Goal: Task Accomplishment & Management: Manage account settings

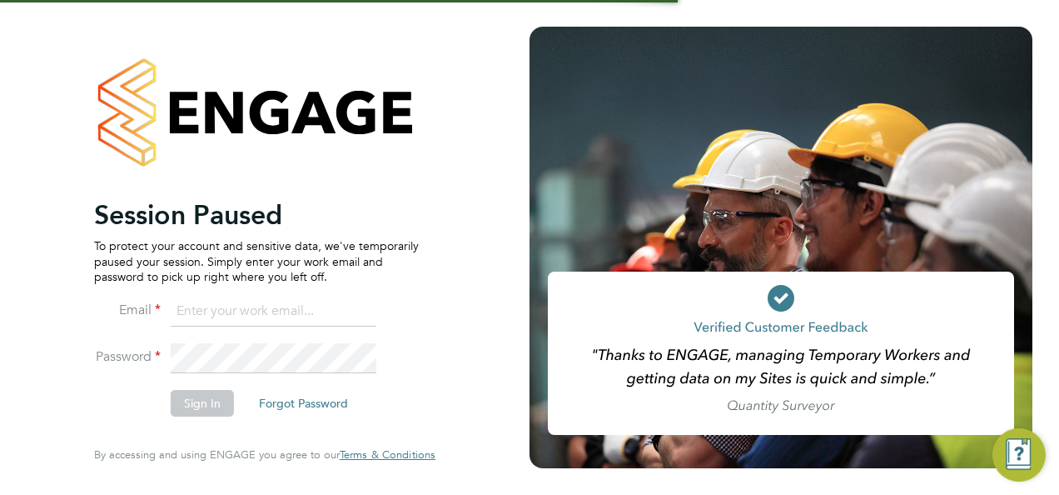
type input "[EMAIL_ADDRESS][DOMAIN_NAME]"
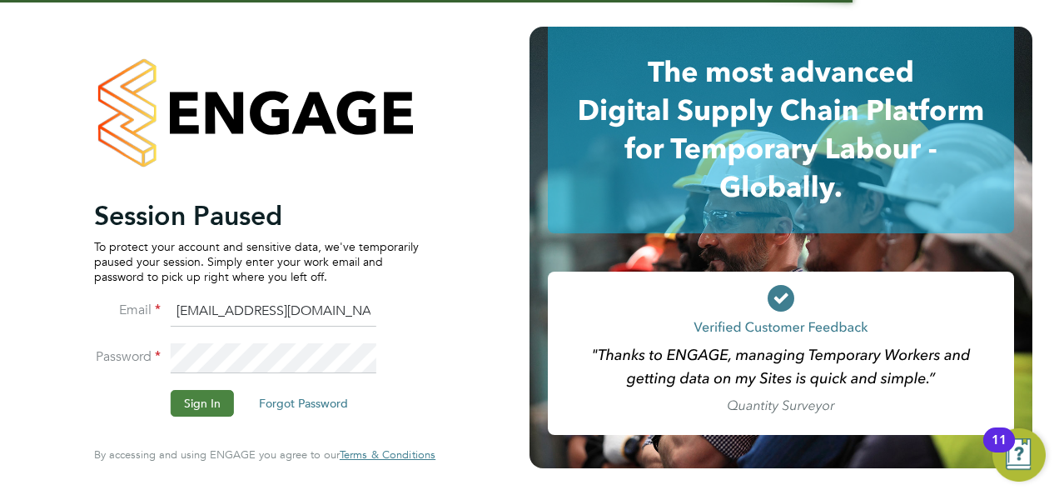
click at [194, 413] on button "Sign In" at bounding box center [202, 403] width 63 height 27
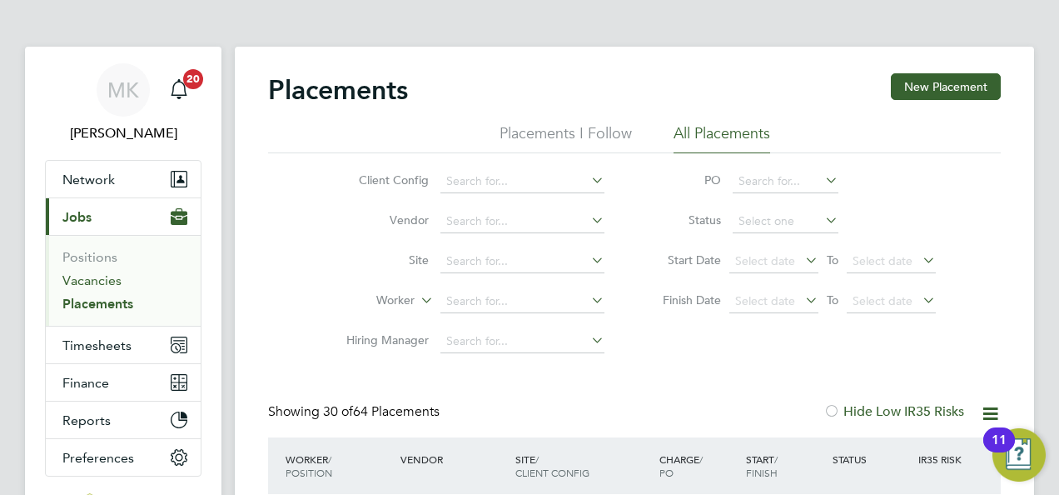
click at [87, 277] on link "Vacancies" at bounding box center [91, 280] width 59 height 16
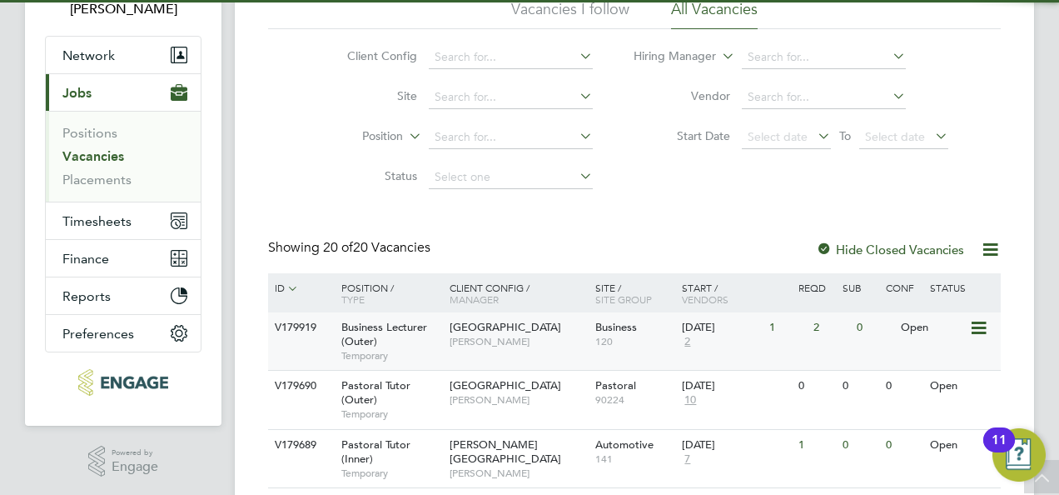
click at [580, 338] on div "Havering Sixth Form Campus Silka Warrick-Akerele" at bounding box center [519, 333] width 146 height 43
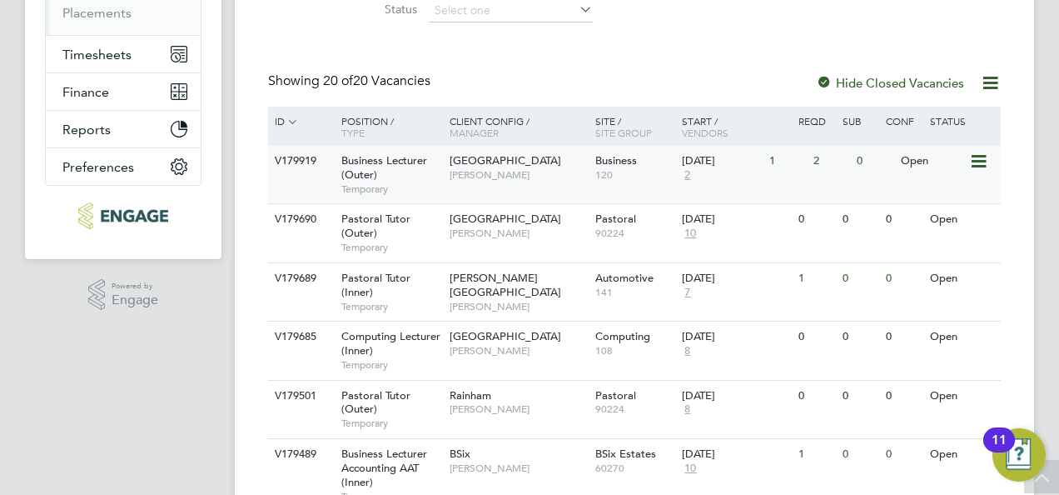
click at [565, 177] on div "Havering Sixth Form Campus Silka Warrick-Akerele" at bounding box center [519, 167] width 146 height 43
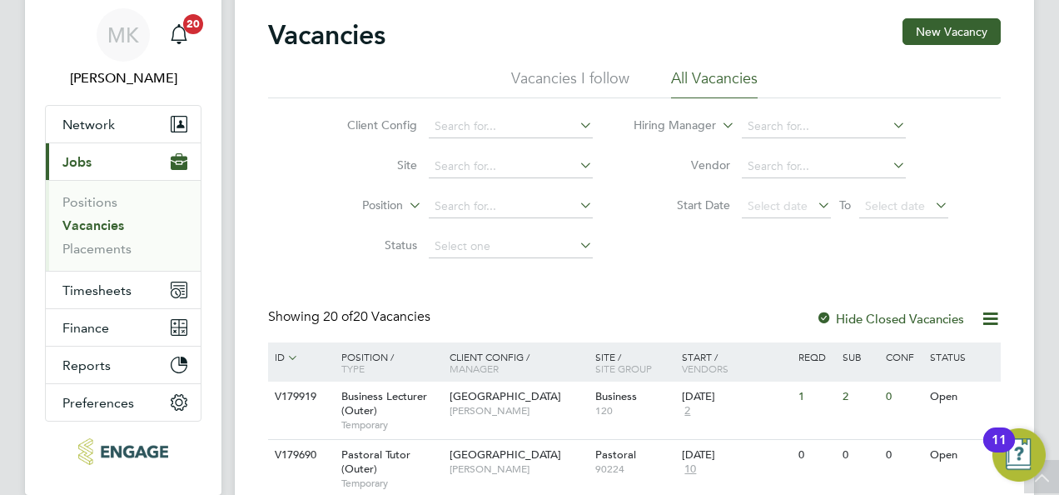
scroll to position [41, 0]
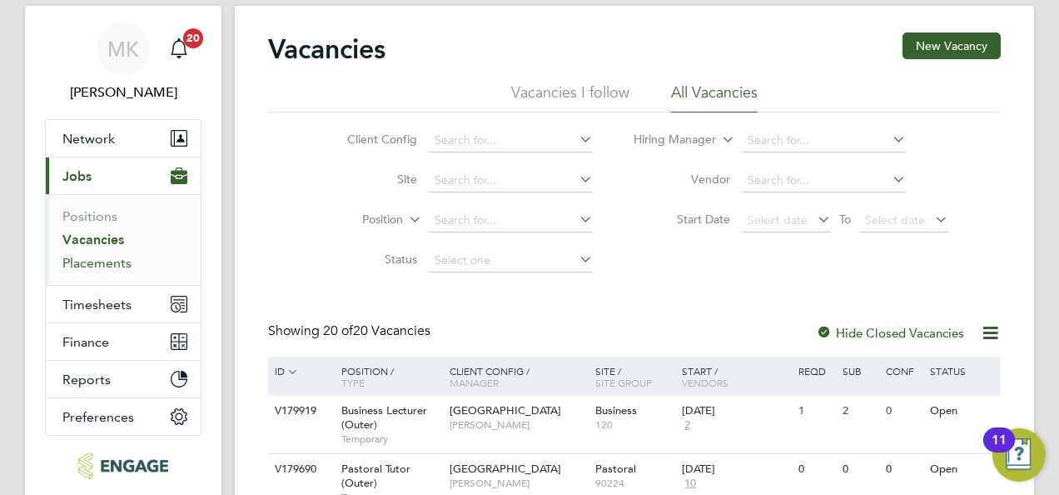
click at [113, 255] on link "Placements" at bounding box center [96, 263] width 69 height 16
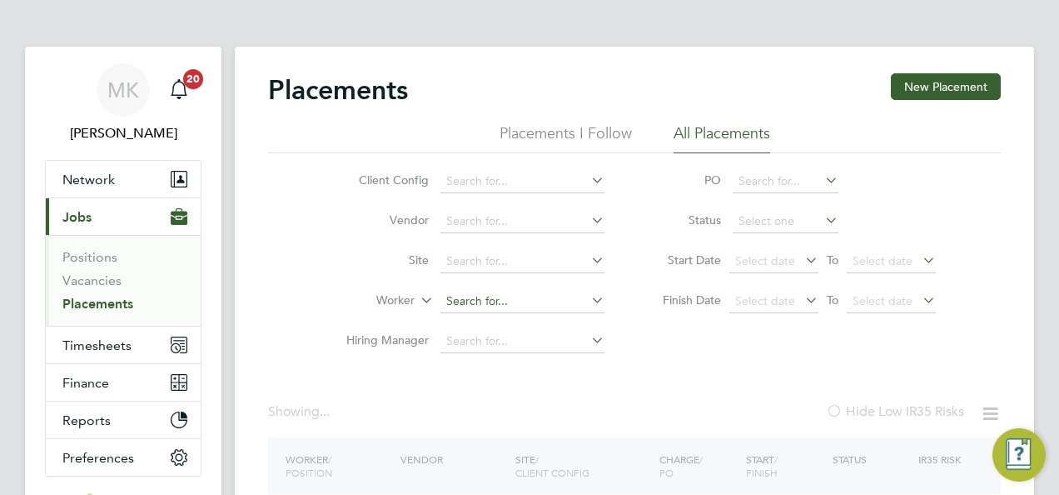
click at [496, 297] on input at bounding box center [523, 301] width 164 height 23
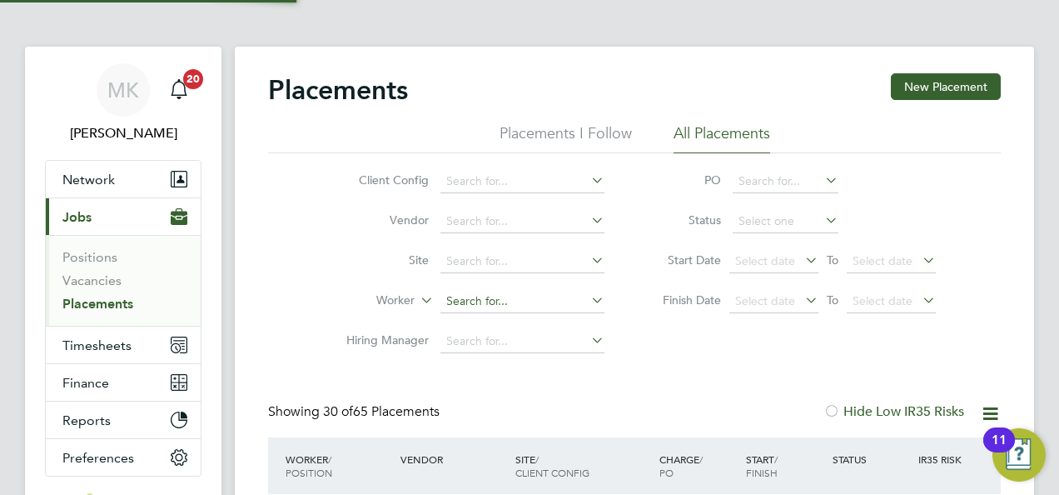
scroll to position [47, 144]
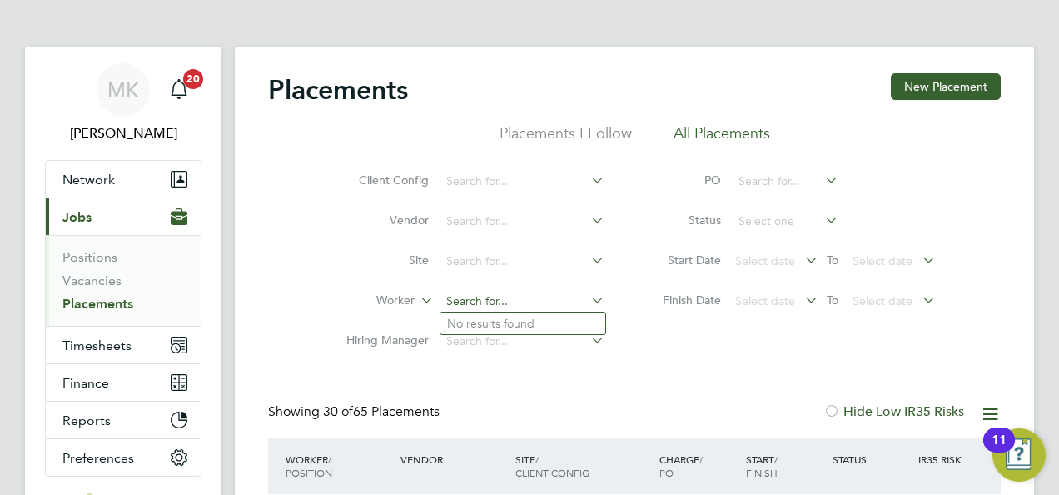
click at [519, 298] on input at bounding box center [523, 301] width 164 height 23
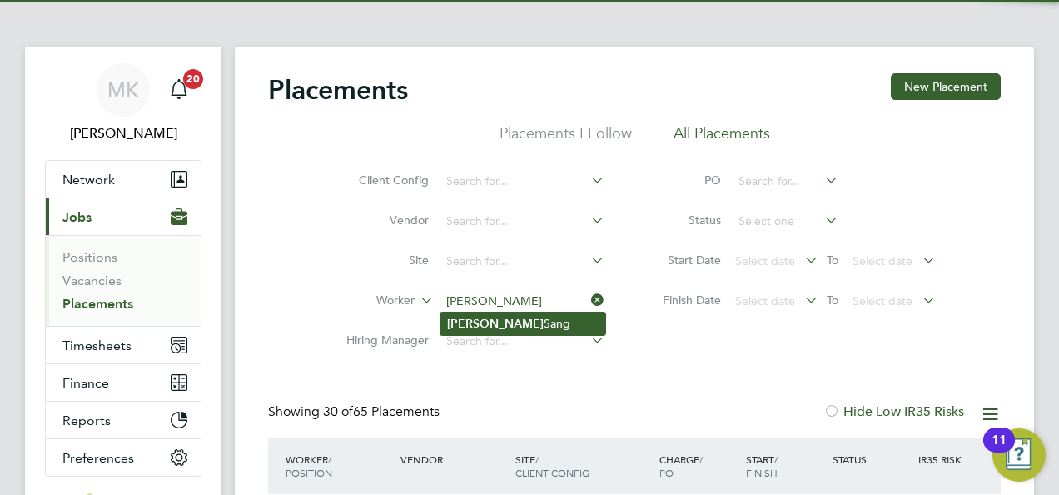
click at [528, 327] on li "Rebecca Sang" at bounding box center [523, 323] width 165 height 22
type input "[PERSON_NAME]"
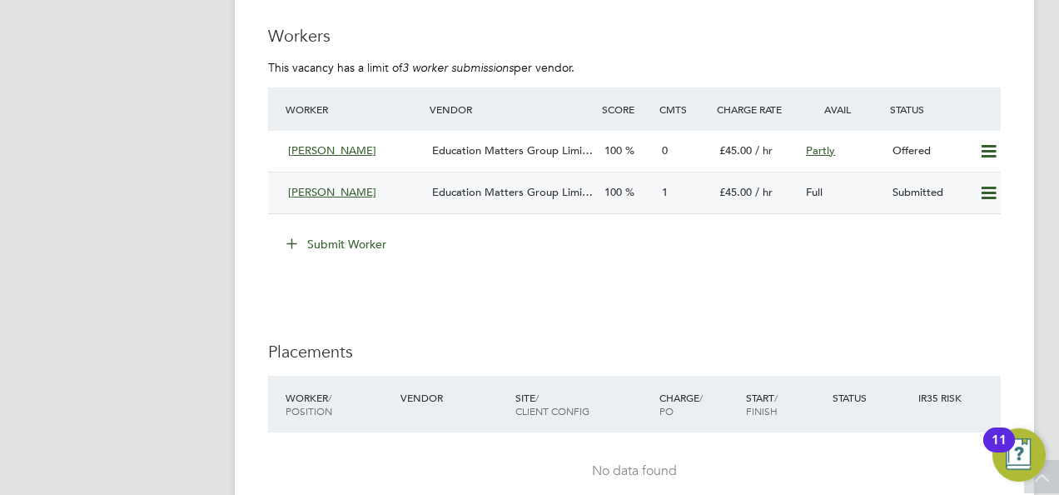
scroll to position [2415, 0]
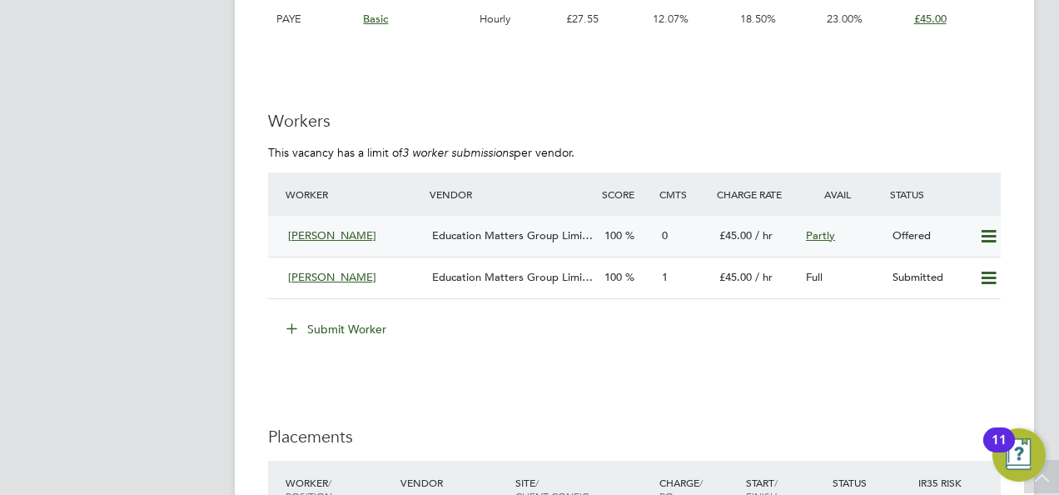
click at [990, 230] on icon at bounding box center [989, 236] width 21 height 13
click at [975, 268] on li "Confirm" at bounding box center [965, 271] width 63 height 23
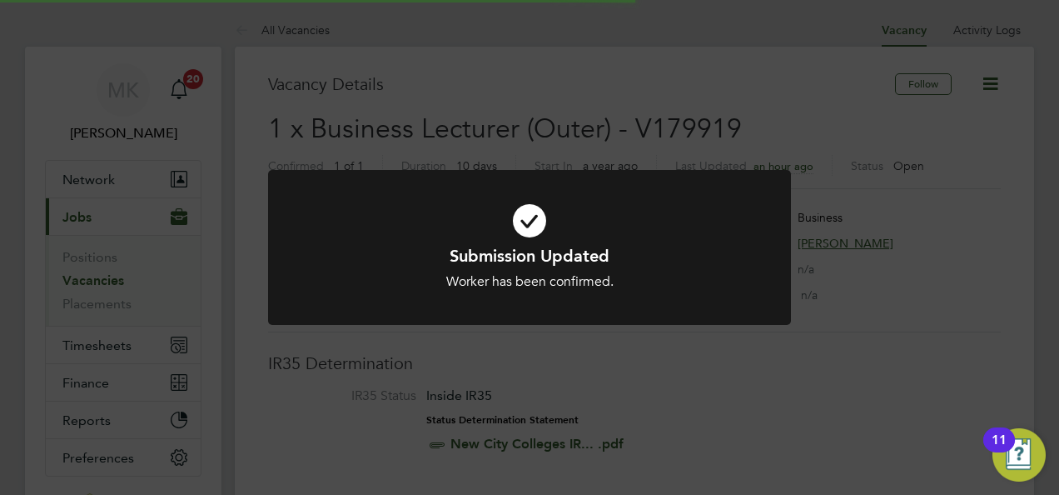
scroll to position [16, 78]
click at [518, 343] on div "Submission Updated Worker has been confirmed. Cancel Okay" at bounding box center [529, 258] width 523 height 176
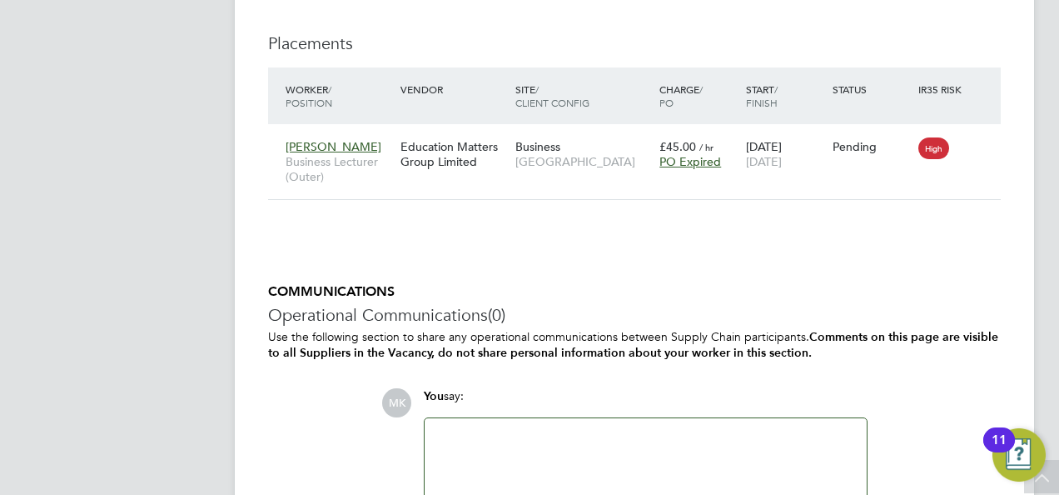
scroll to position [2832, 0]
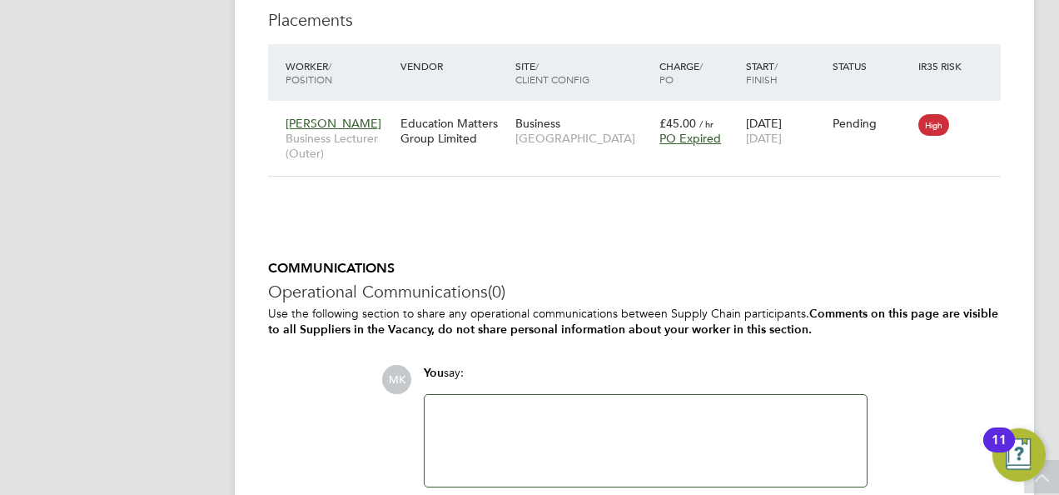
click at [524, 426] on div at bounding box center [646, 441] width 422 height 72
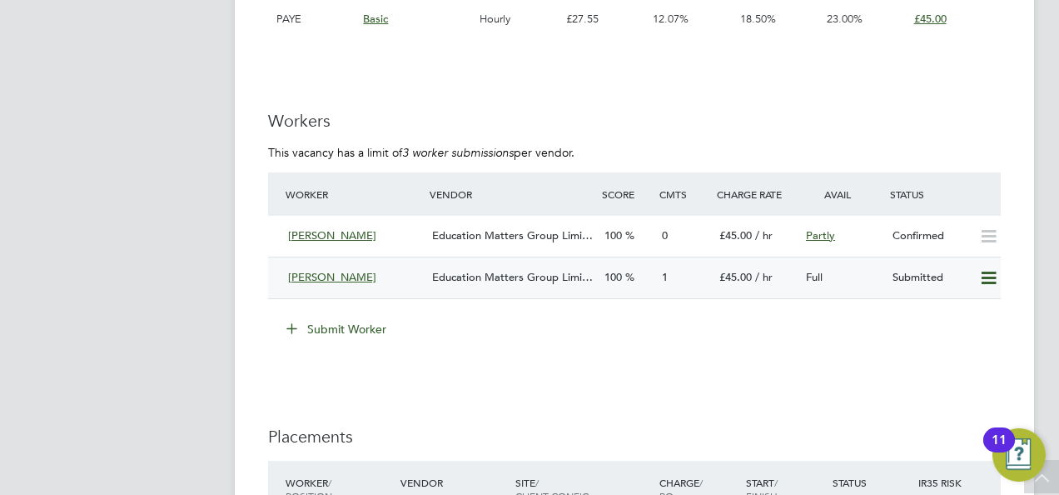
click at [495, 279] on span "Education Matters Group Limi…" at bounding box center [512, 277] width 161 height 14
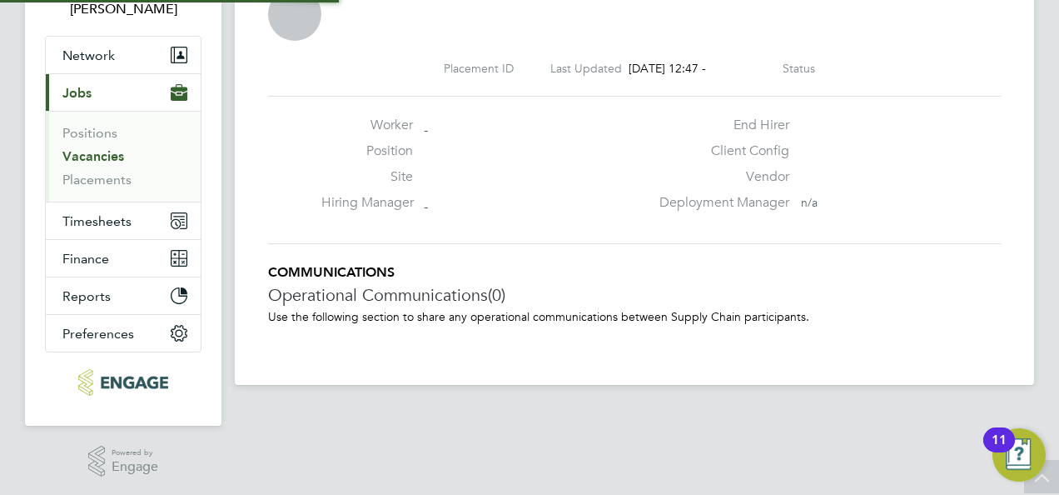
scroll to position [8, 8]
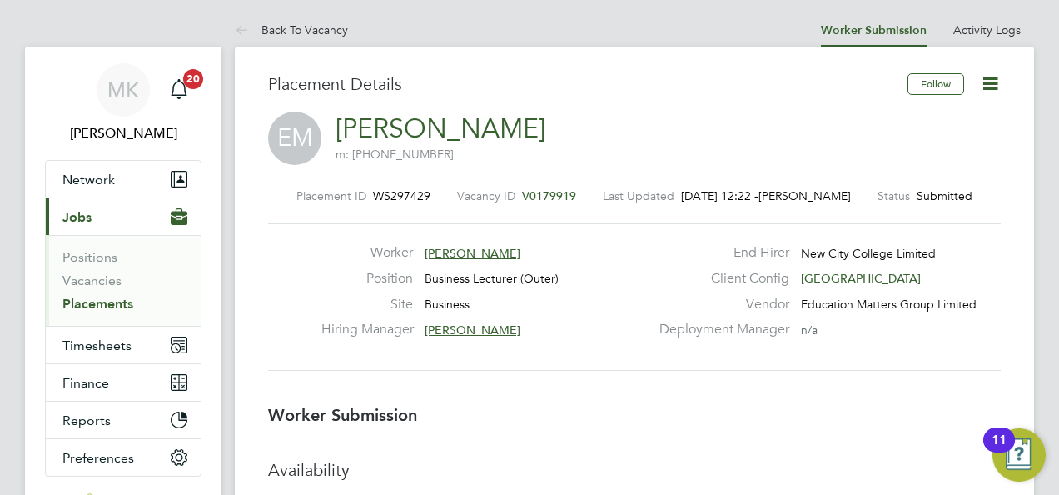
click at [113, 297] on link "Placements" at bounding box center [97, 304] width 71 height 16
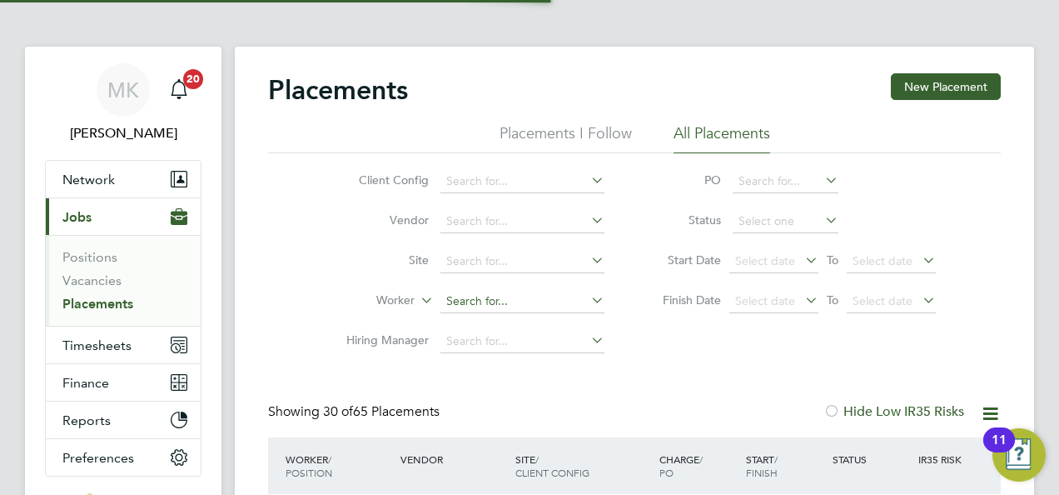
click at [564, 293] on input at bounding box center [523, 301] width 164 height 23
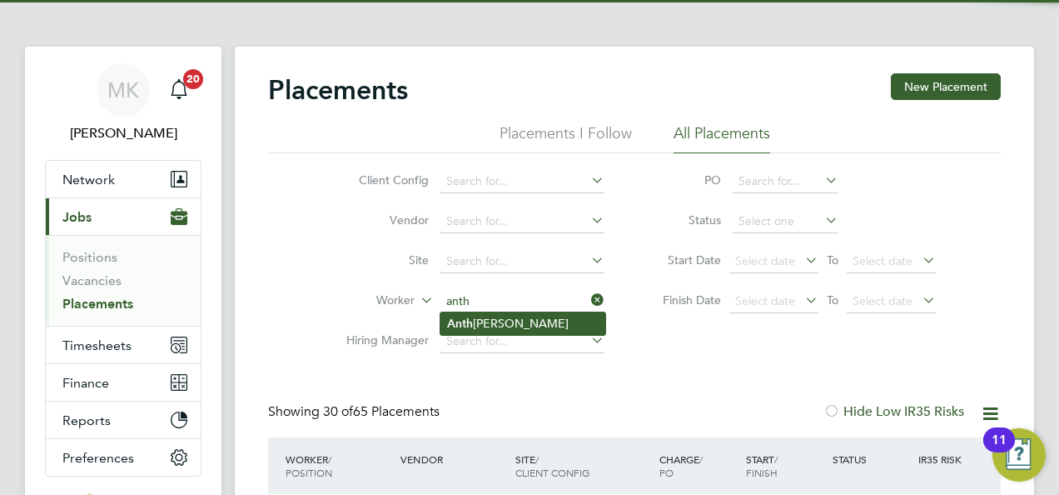
click at [548, 315] on li "Anth [PERSON_NAME]" at bounding box center [523, 323] width 165 height 22
type input "[PERSON_NAME]"
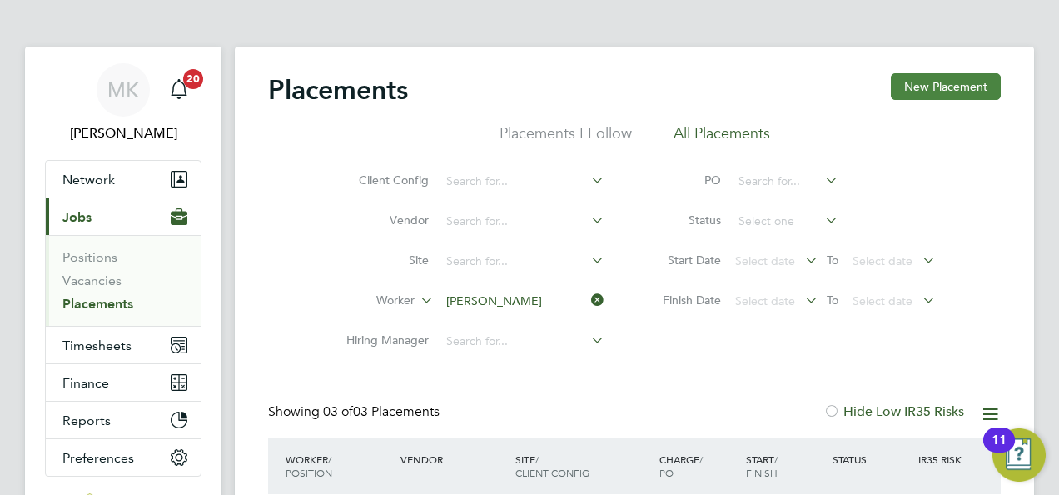
click at [951, 82] on button "New Placement" at bounding box center [946, 86] width 110 height 27
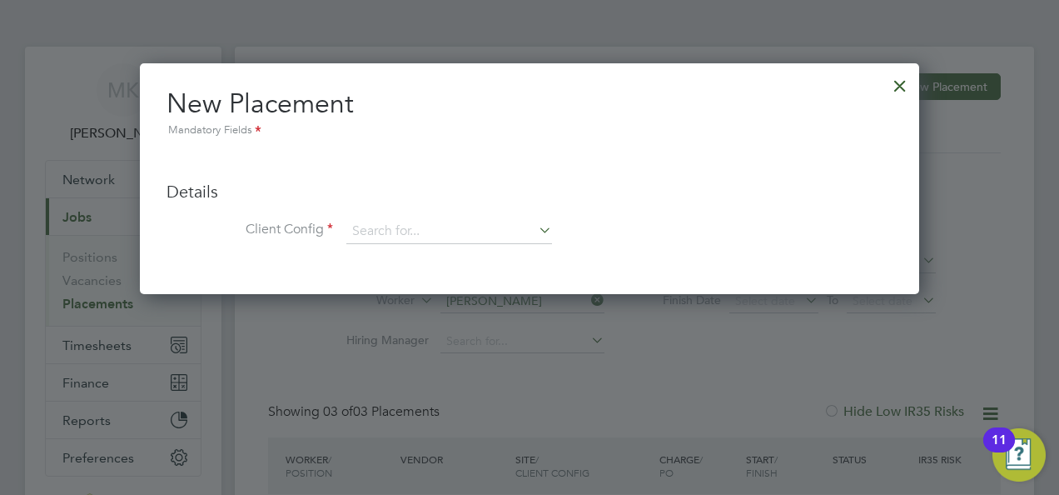
click at [911, 83] on div at bounding box center [900, 82] width 30 height 30
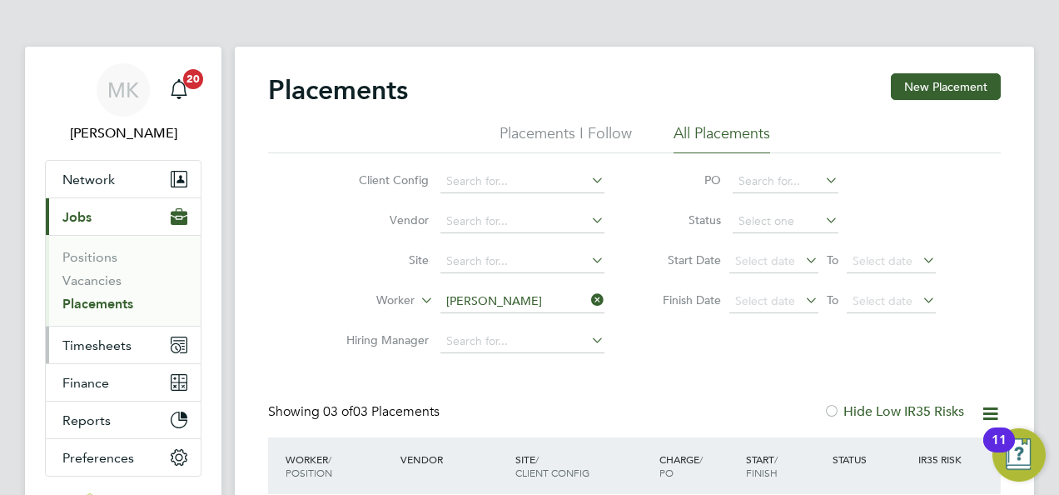
click at [125, 346] on span "Timesheets" at bounding box center [96, 345] width 69 height 16
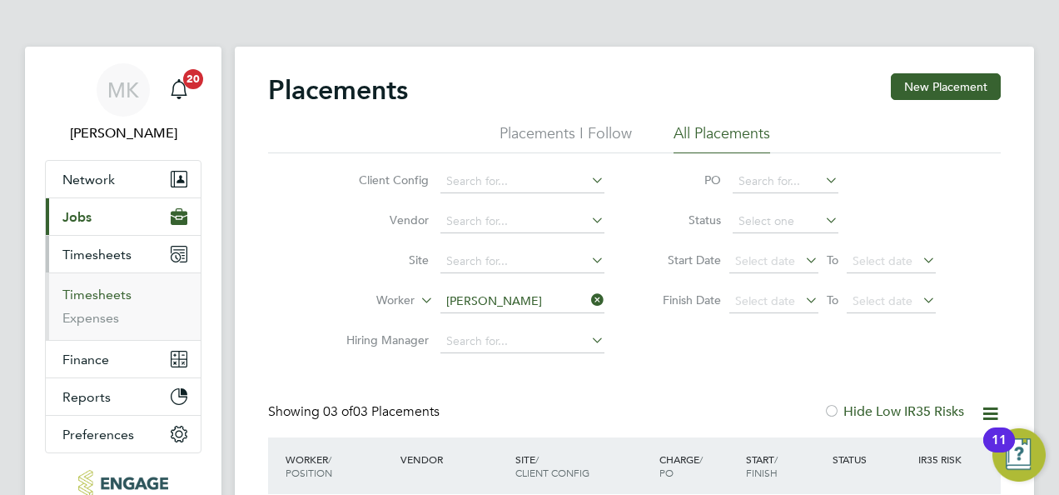
click at [87, 288] on link "Timesheets" at bounding box center [96, 295] width 69 height 16
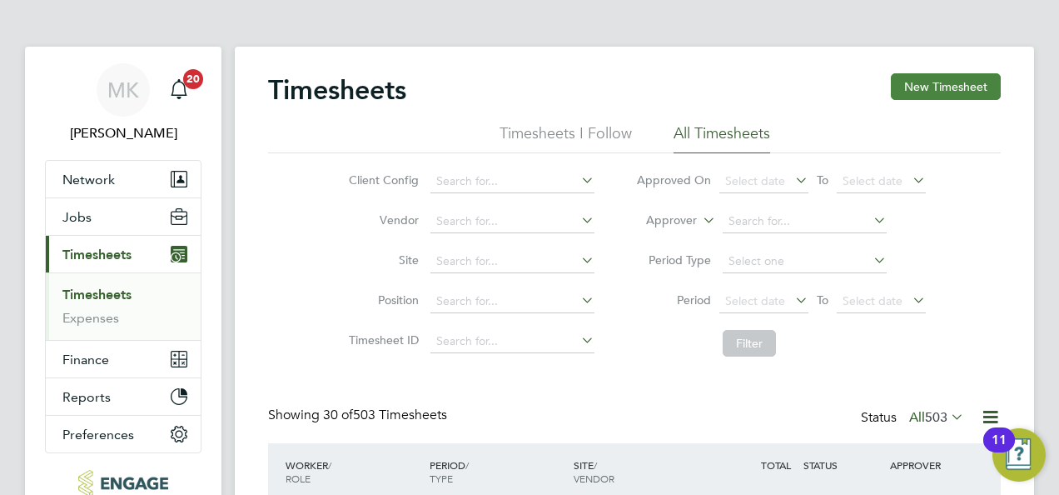
click at [939, 86] on button "New Timesheet" at bounding box center [946, 86] width 110 height 27
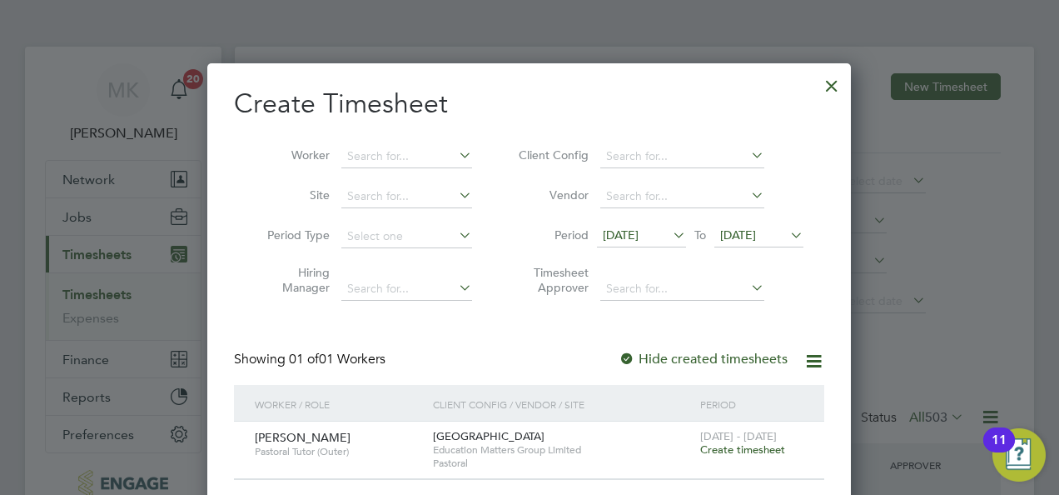
click at [670, 236] on icon at bounding box center [670, 234] width 0 height 23
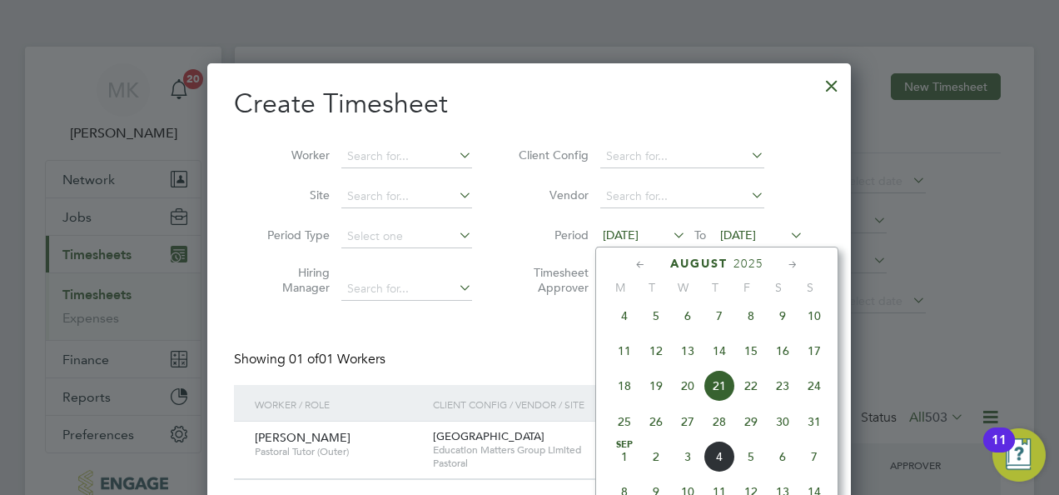
click at [833, 84] on div at bounding box center [832, 82] width 30 height 30
